Goal: Use online tool/utility: Use online tool/utility

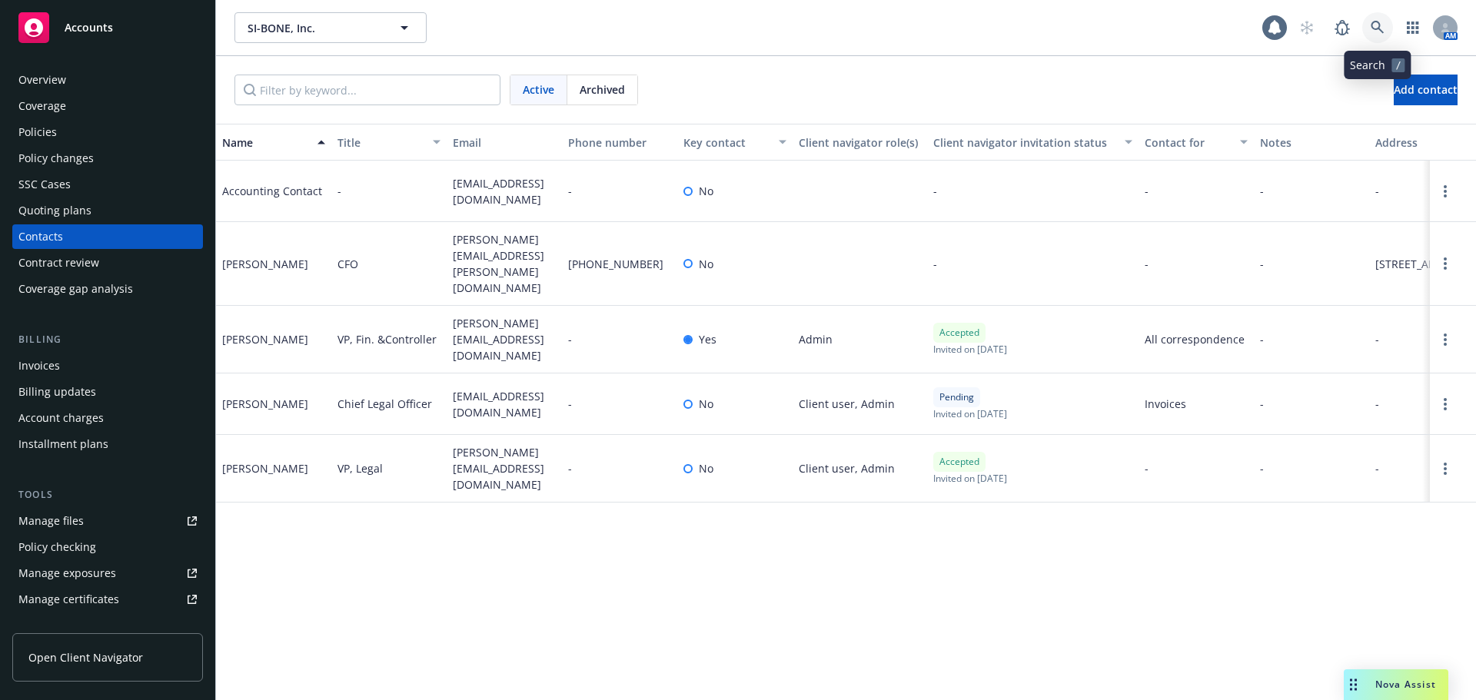
click at [1375, 26] on icon at bounding box center [1378, 28] width 14 height 14
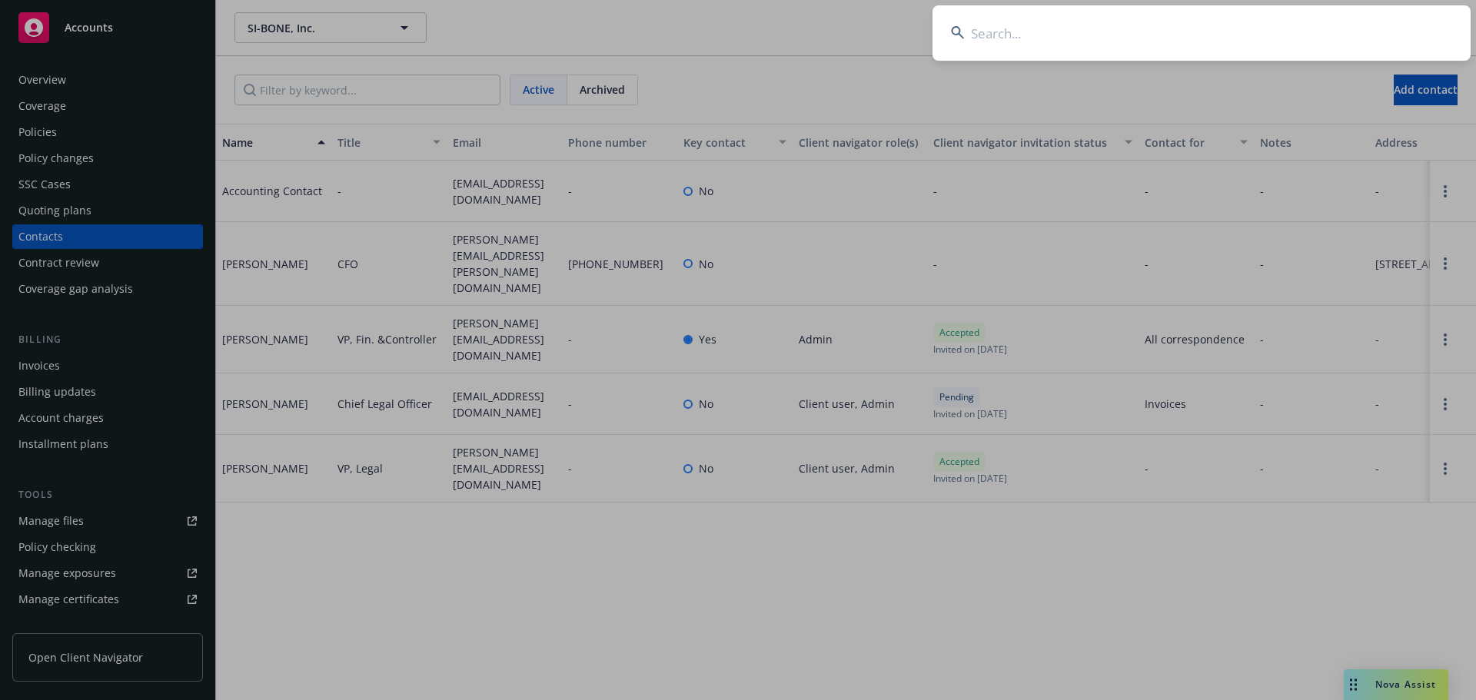
click at [1245, 35] on input at bounding box center [1202, 32] width 538 height 55
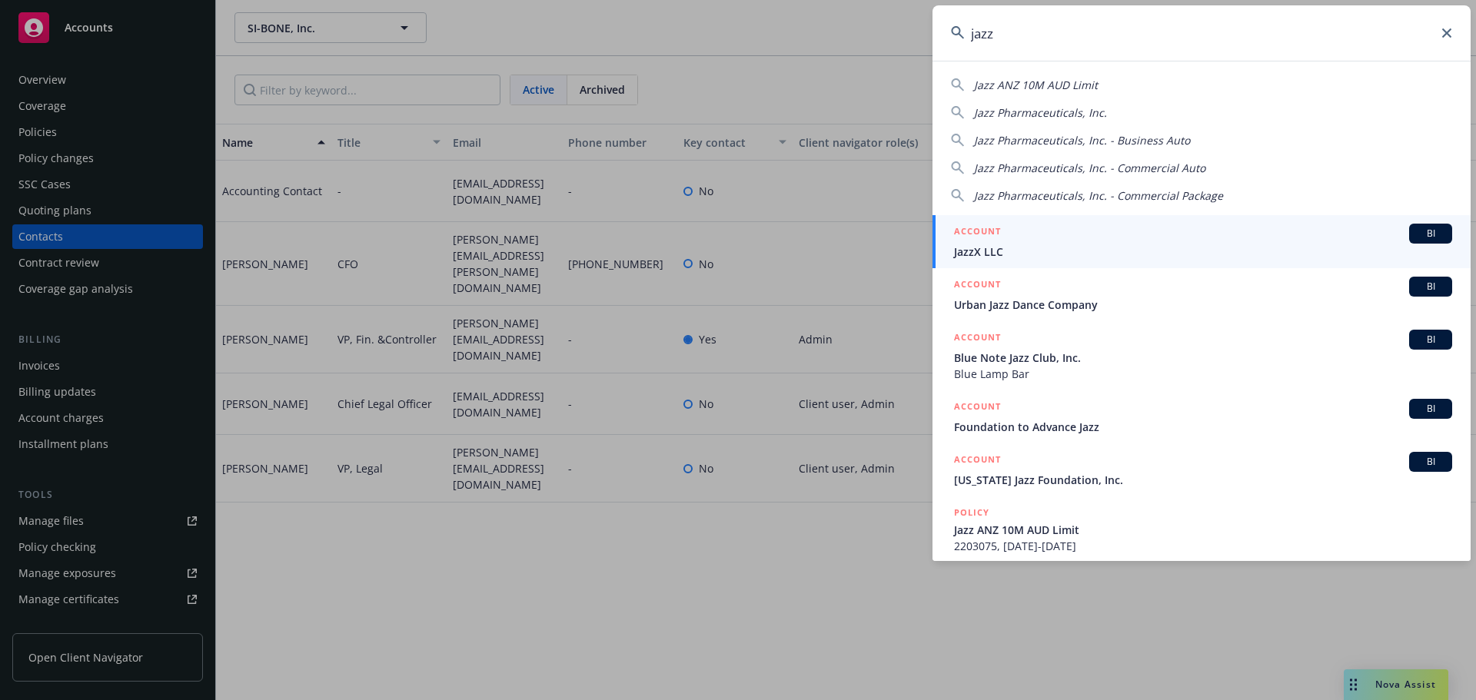
click at [1067, 111] on span "Jazz Pharmaceuticals, Inc." at bounding box center [1040, 112] width 133 height 15
type input "Jazz Pharmaceuticals, Inc."
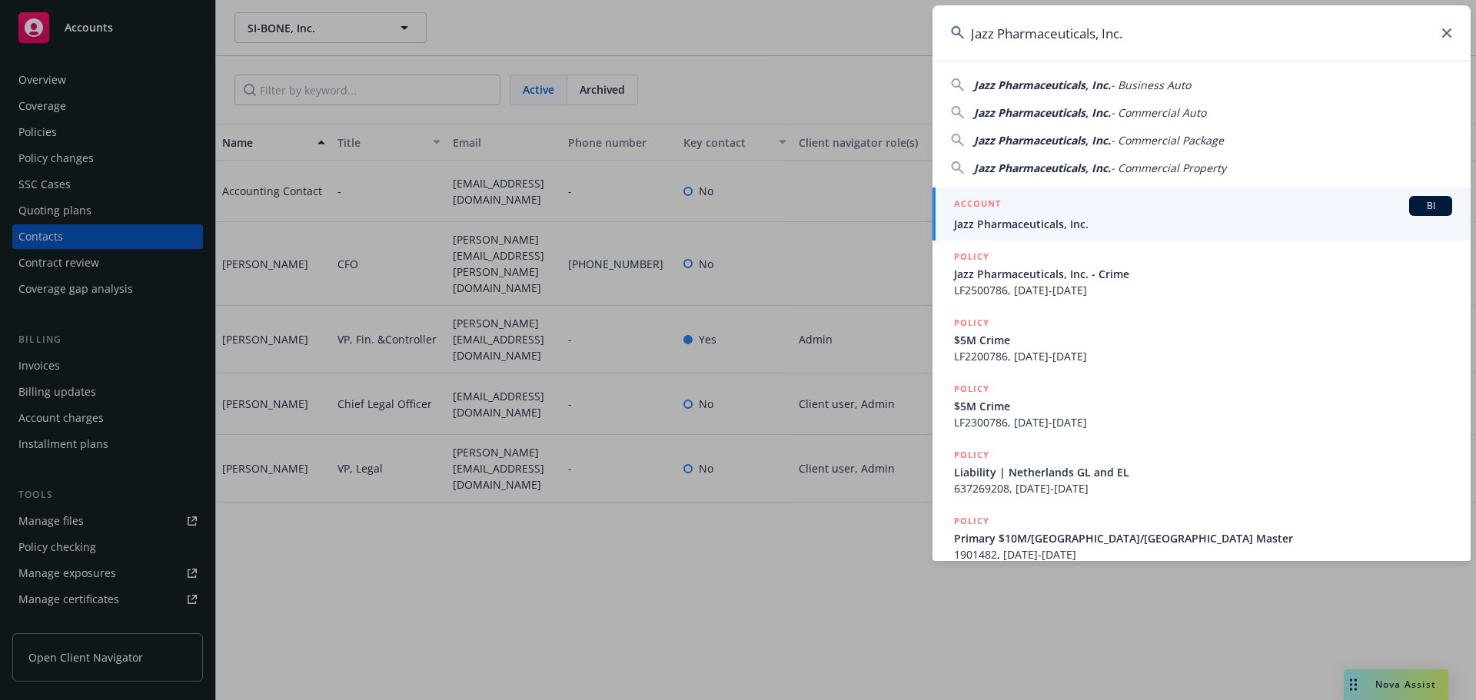
click at [1089, 208] on div "ACCOUNT BI" at bounding box center [1203, 206] width 498 height 20
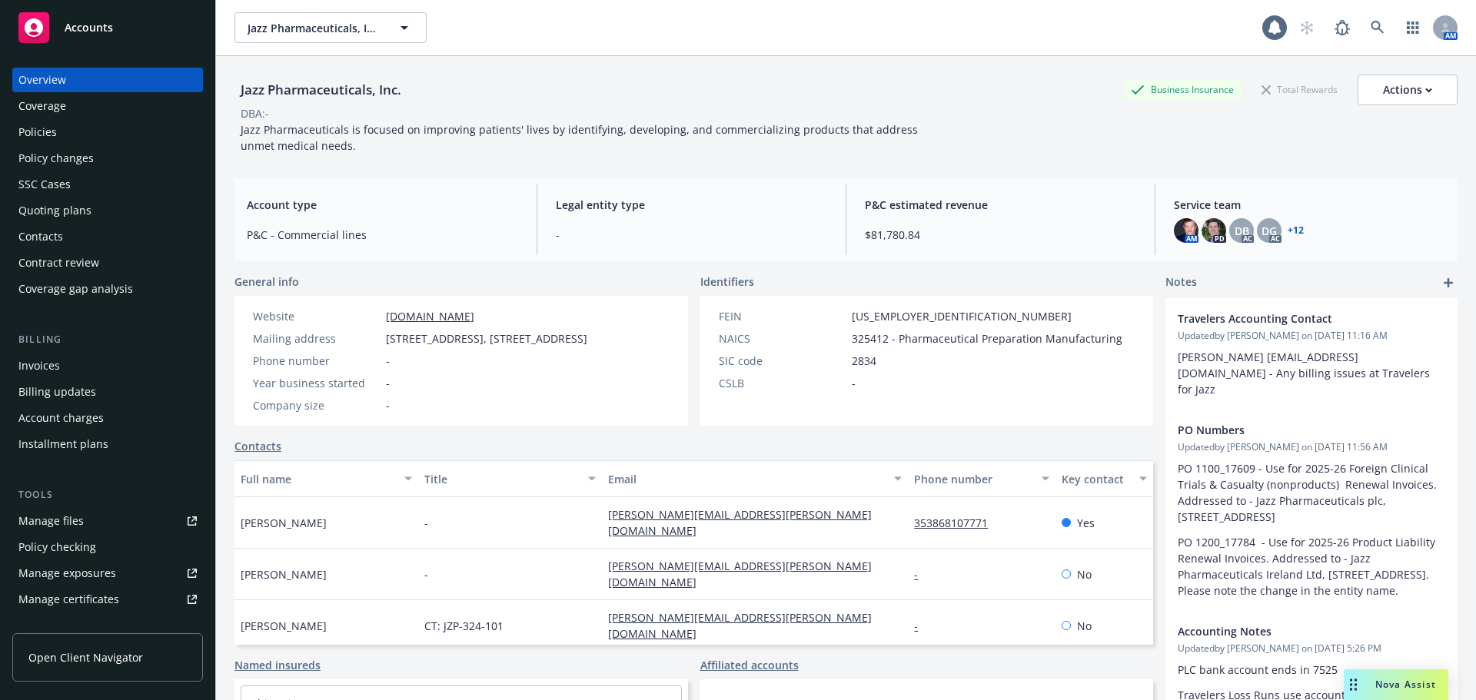
click at [98, 135] on div "Policies" at bounding box center [107, 132] width 178 height 25
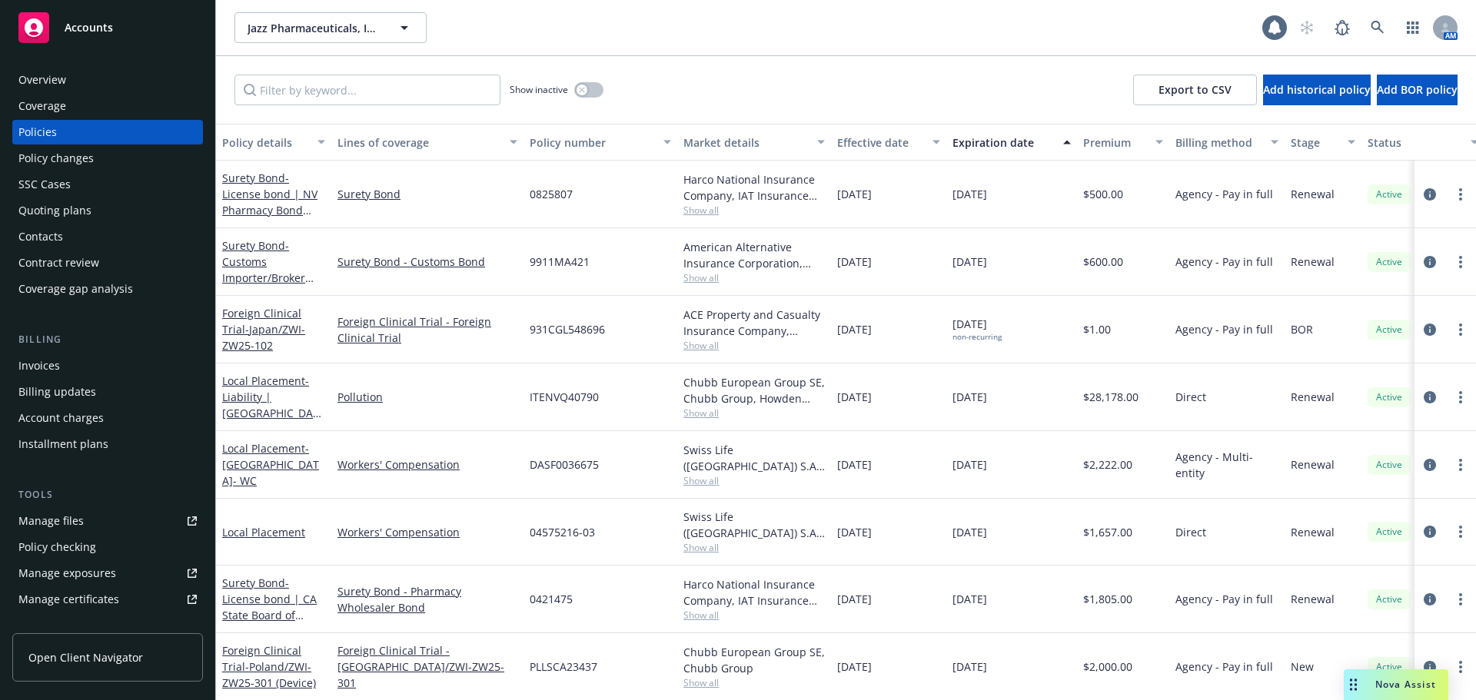
click at [1401, 685] on span "Nova Assist" at bounding box center [1405, 684] width 61 height 13
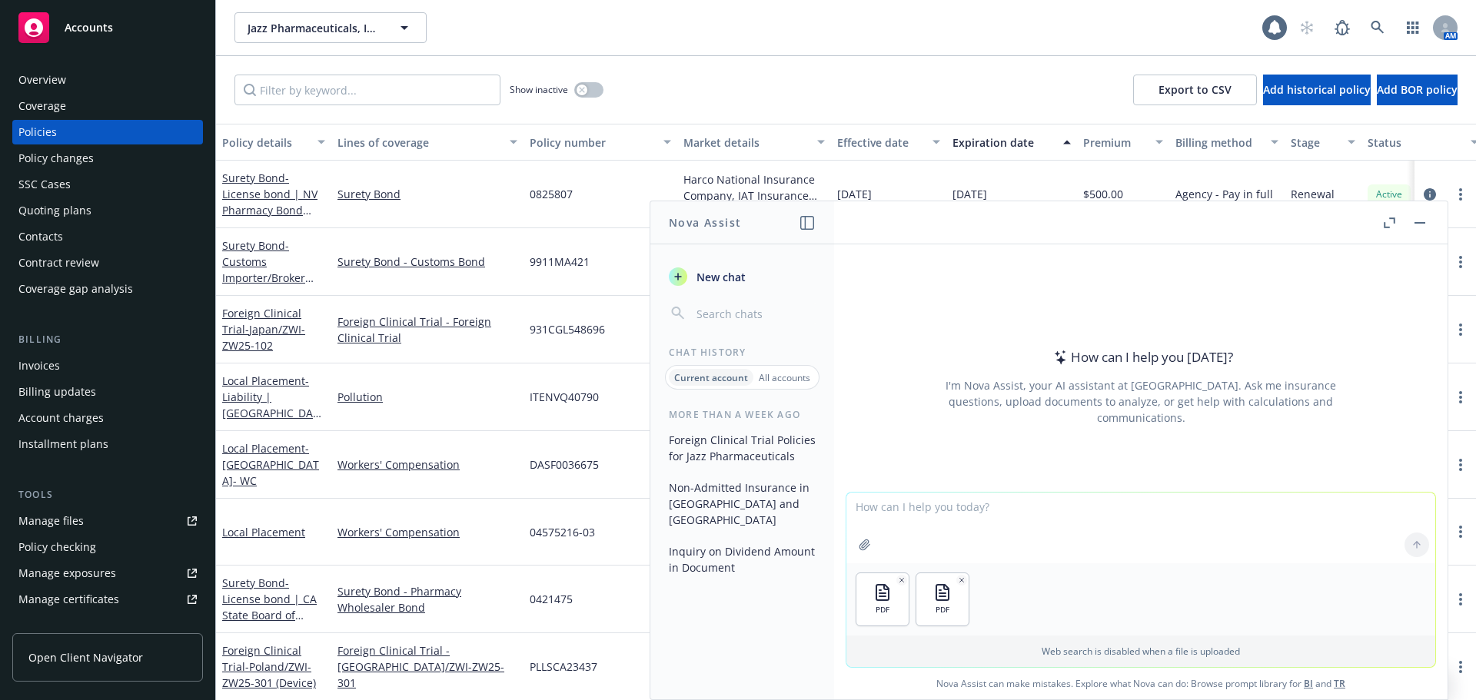
click at [899, 512] on textarea at bounding box center [1140, 528] width 589 height 71
type textarea "can you outline all differences between the two attached documents?"
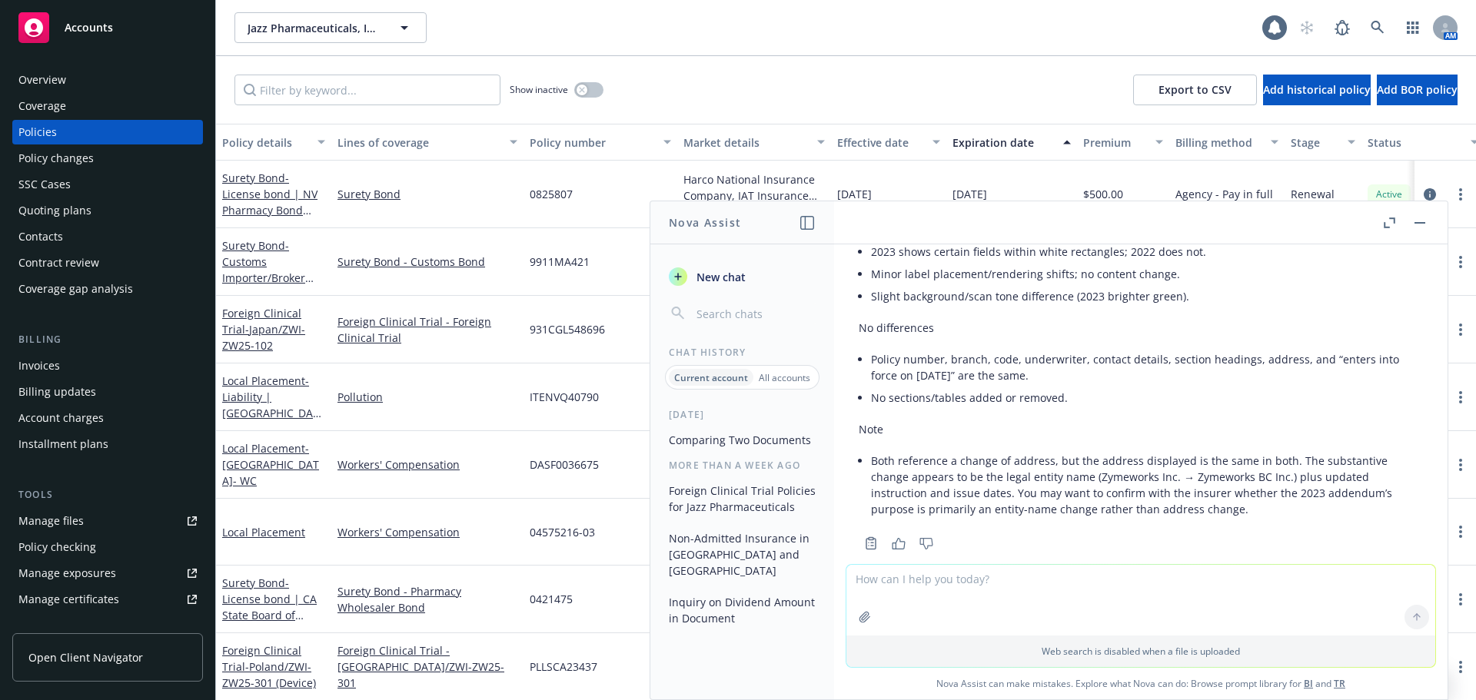
scroll to position [941, 0]
